Goal: Task Accomplishment & Management: Manage account settings

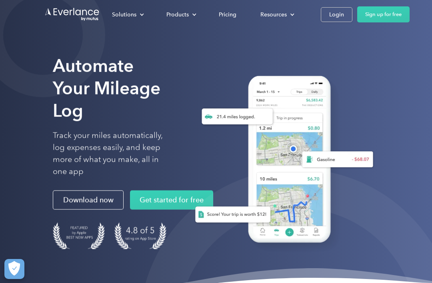
click at [330, 19] on div "Login" at bounding box center [336, 15] width 15 height 10
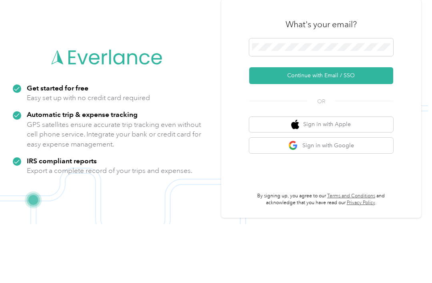
click at [344, 126] on button "Continue with Email / SSO" at bounding box center [321, 134] width 144 height 17
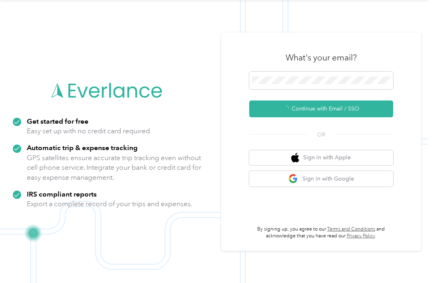
scroll to position [14, 0]
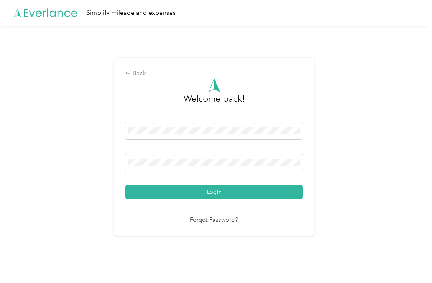
click at [237, 150] on div "Login" at bounding box center [214, 160] width 178 height 77
click at [237, 153] on span at bounding box center [214, 162] width 178 height 18
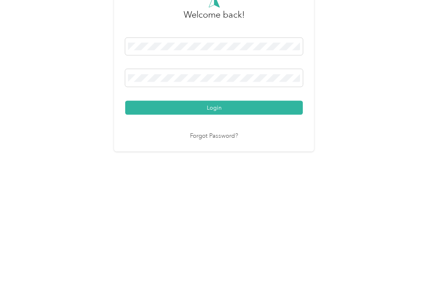
click at [216, 185] on button "Login" at bounding box center [214, 192] width 178 height 14
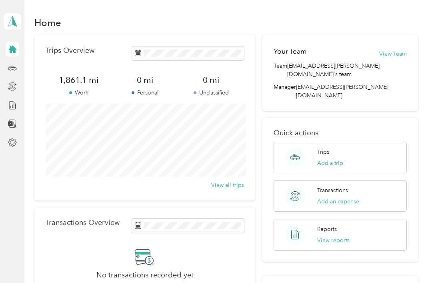
click at [339, 236] on button "View reports" at bounding box center [333, 240] width 32 height 8
